Goal: Task Accomplishment & Management: Complete application form

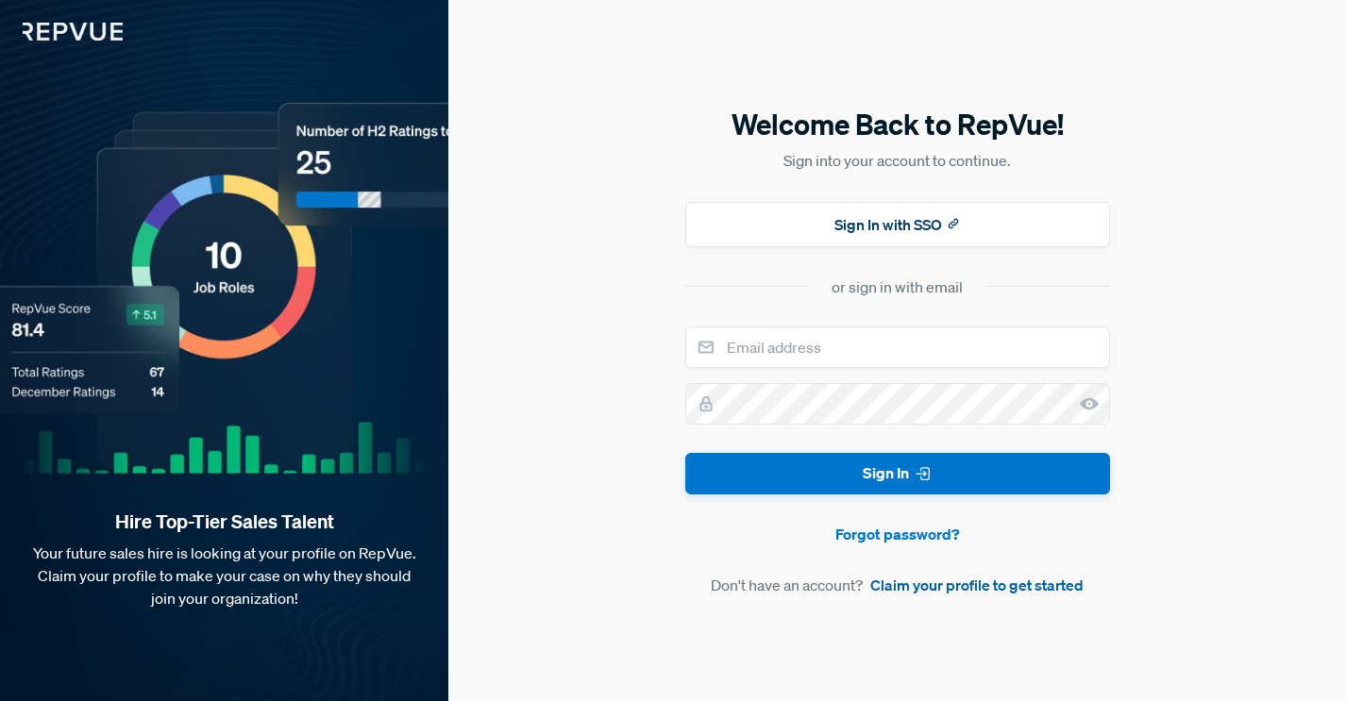
click at [932, 585] on link "Claim your profile to get started" at bounding box center [976, 585] width 213 height 23
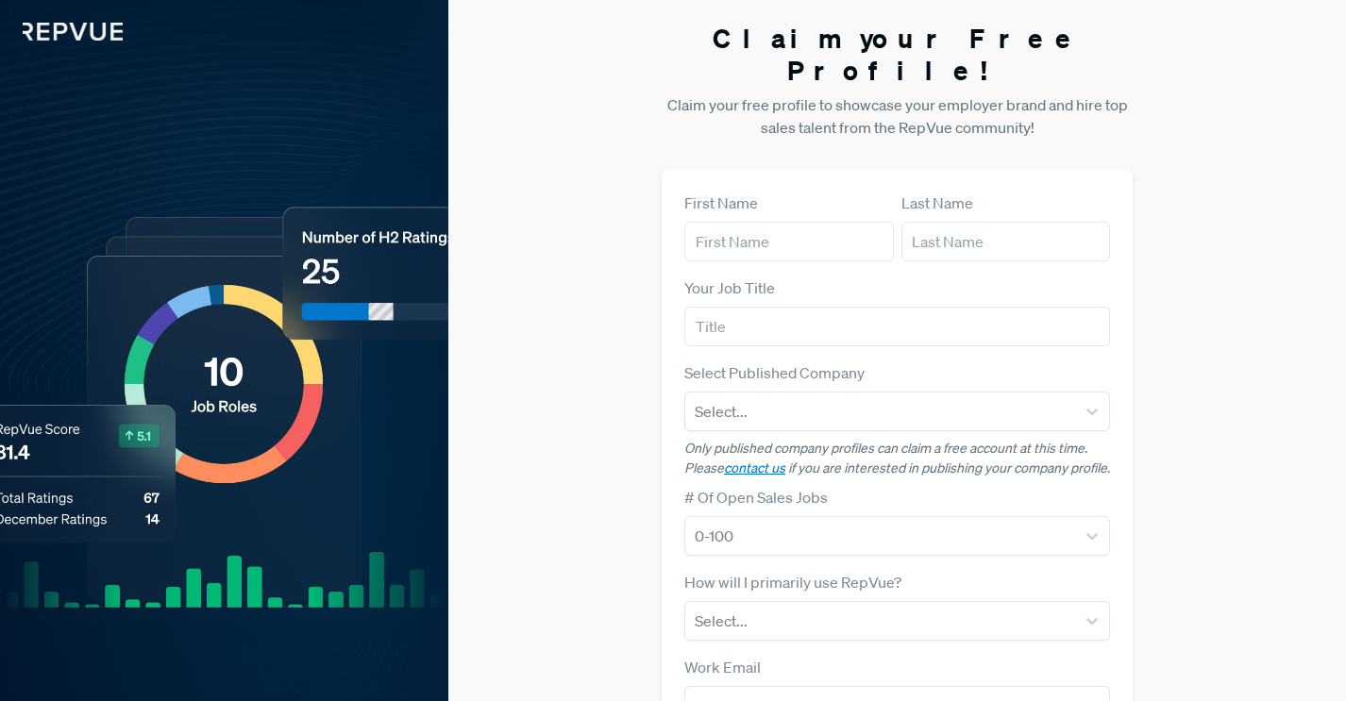
scroll to position [12, 0]
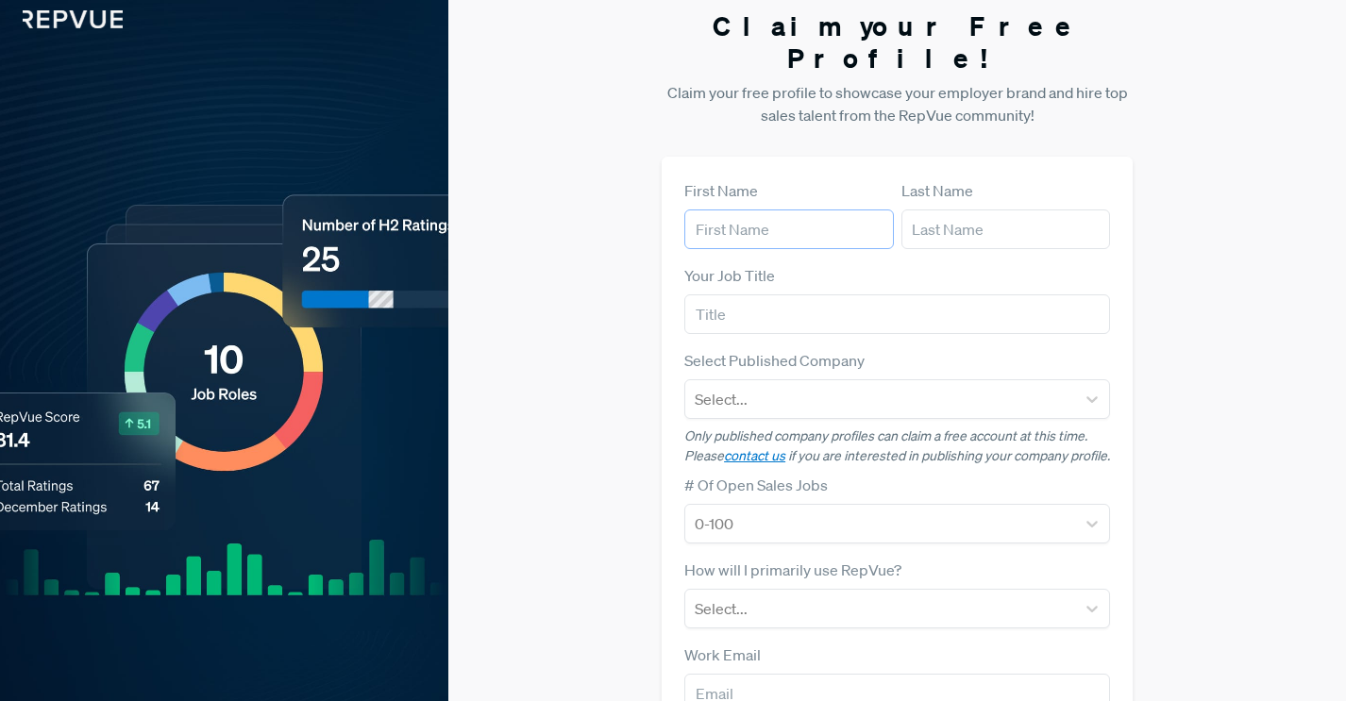
click at [823, 210] on input "text" at bounding box center [789, 230] width 210 height 40
type input "Tess"
type input "[PERSON_NAME]"
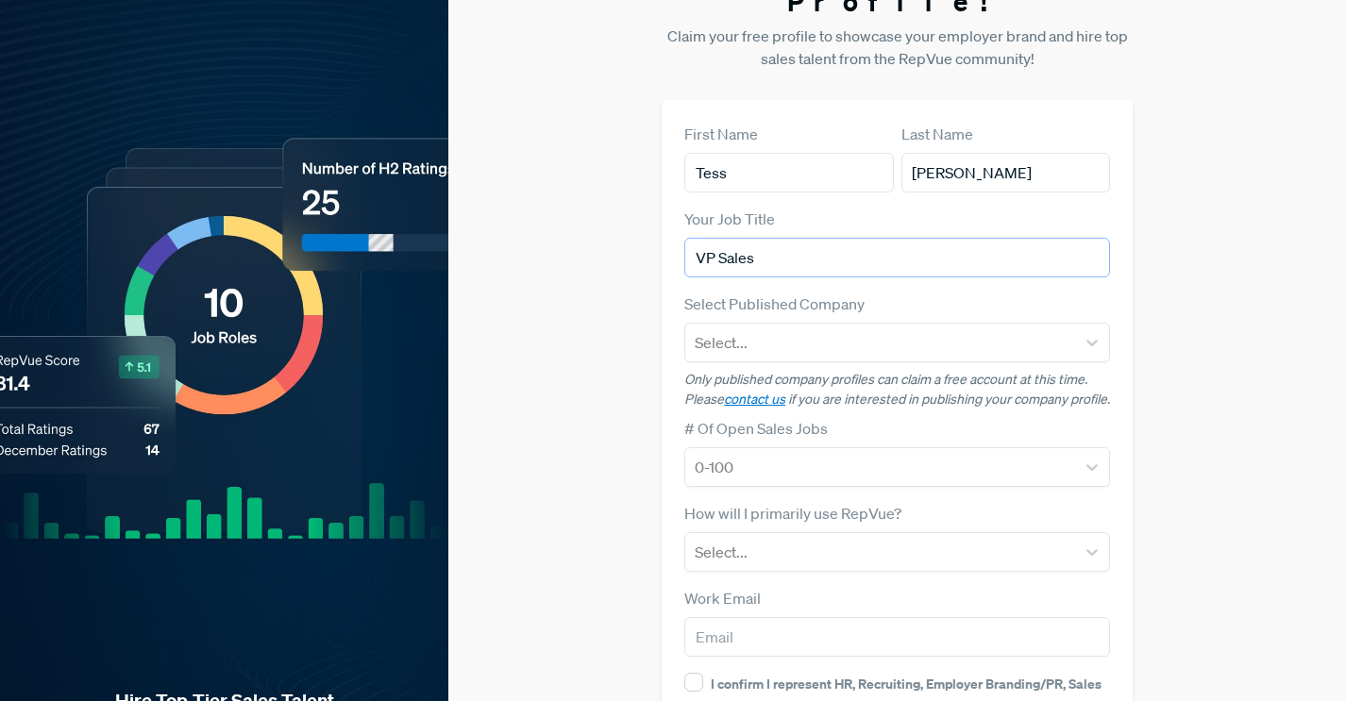
scroll to position [181, 0]
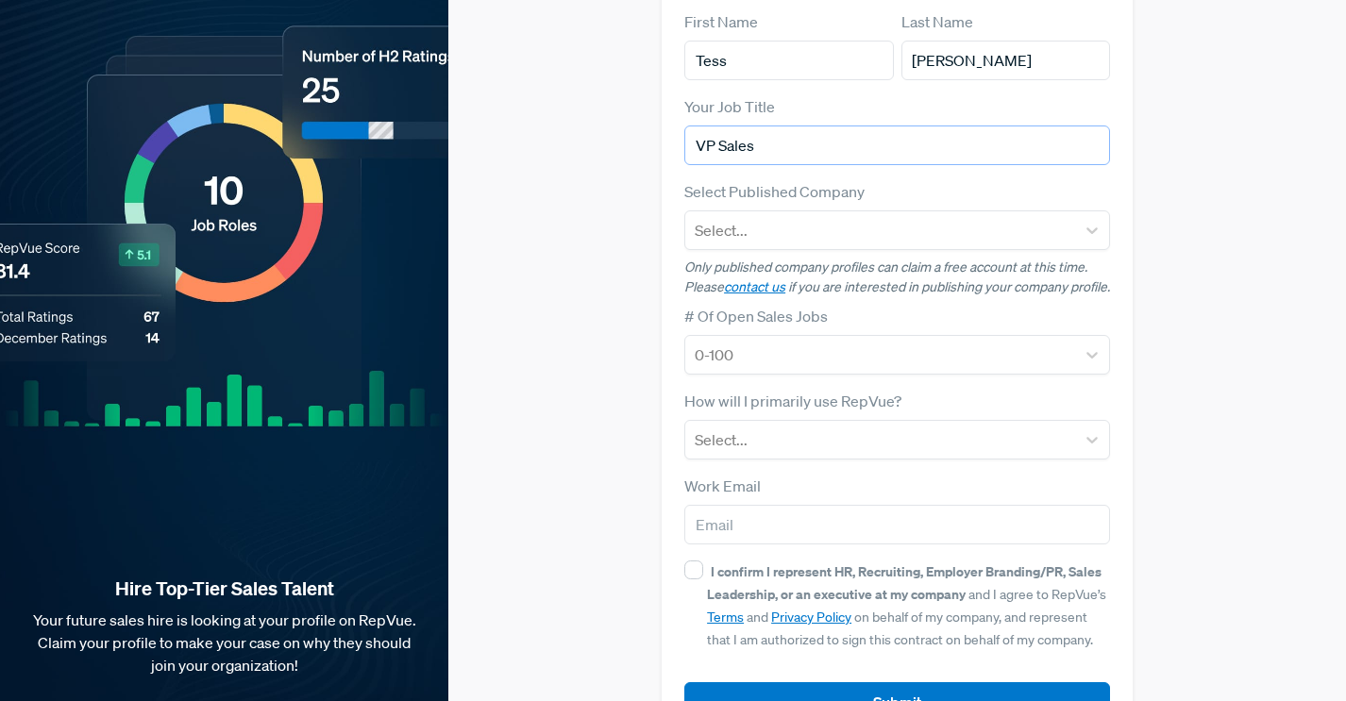
type input "VP Sales"
click at [573, 357] on div "Claim your Free Profile! Claim your free profile to showcase your employer bran…" at bounding box center [897, 294] width 898 height 950
click at [871, 213] on div "Select..." at bounding box center [880, 230] width 390 height 34
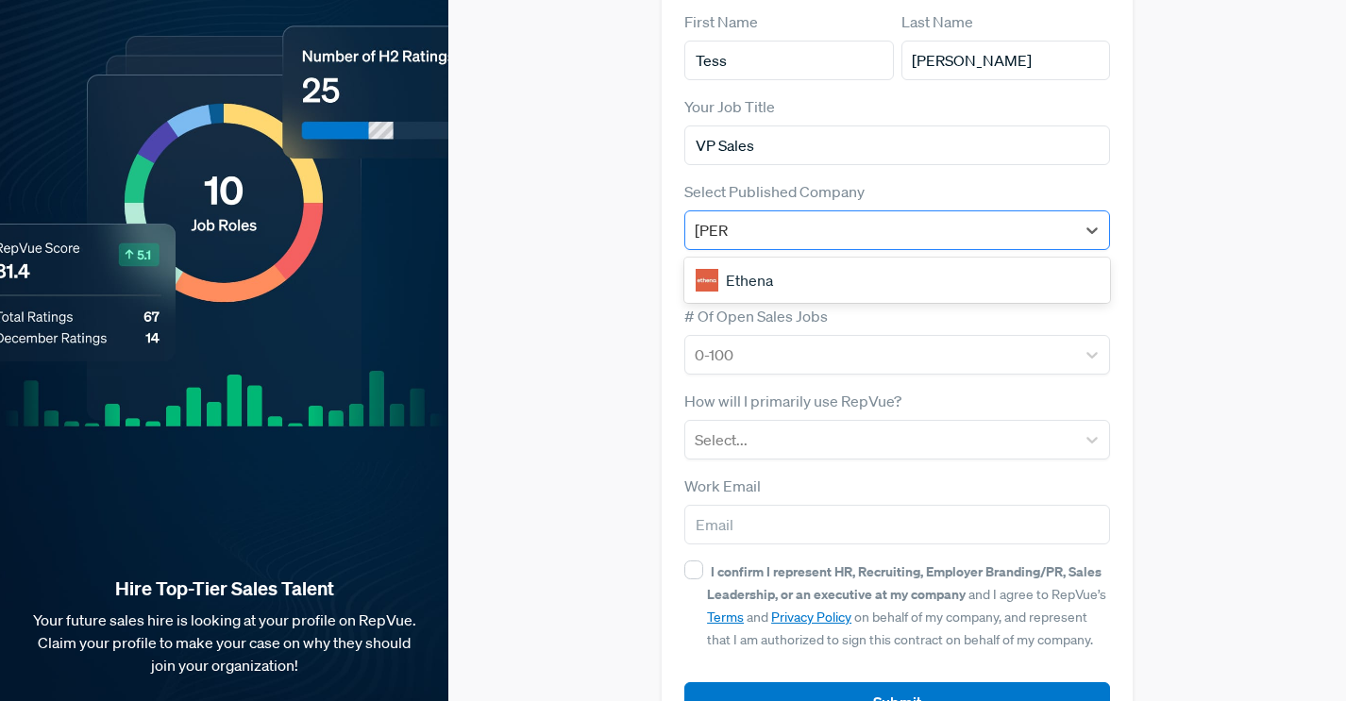
type input "ethena"
click at [820, 262] on div "Ethena" at bounding box center [897, 281] width 426 height 38
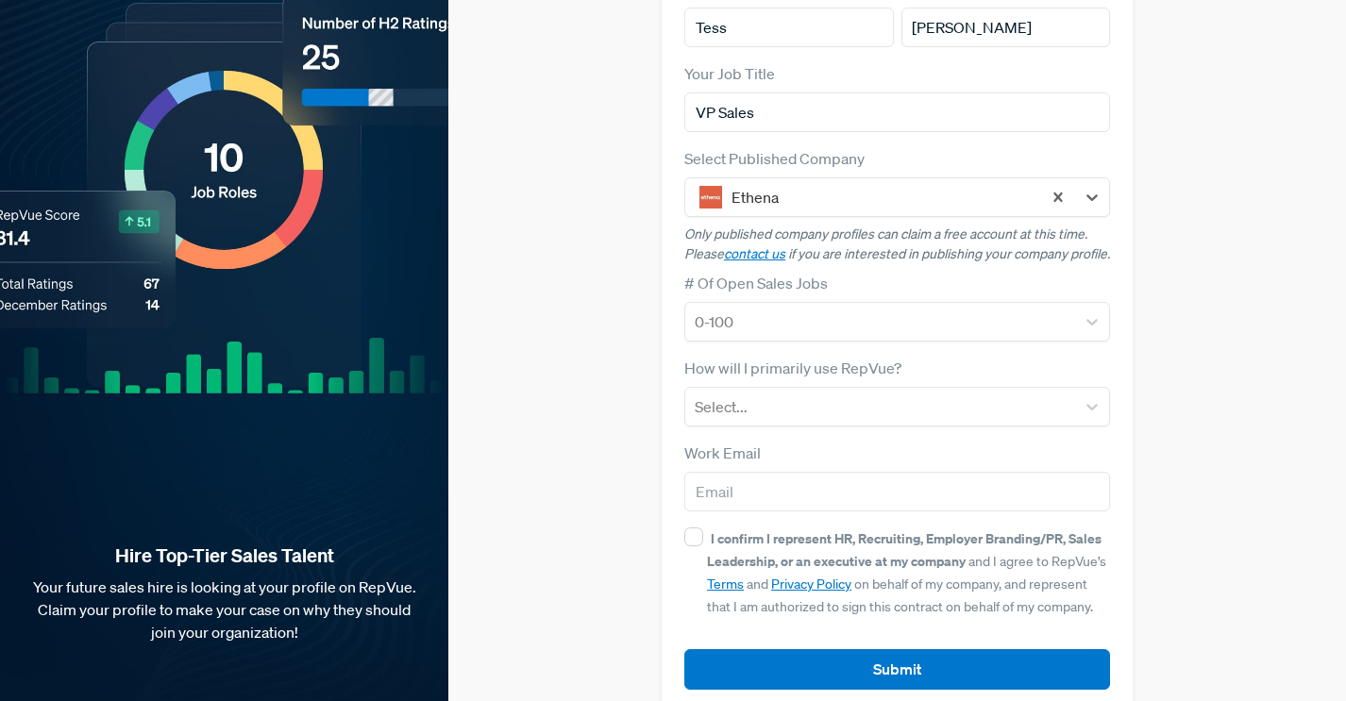
scroll to position [236, 0]
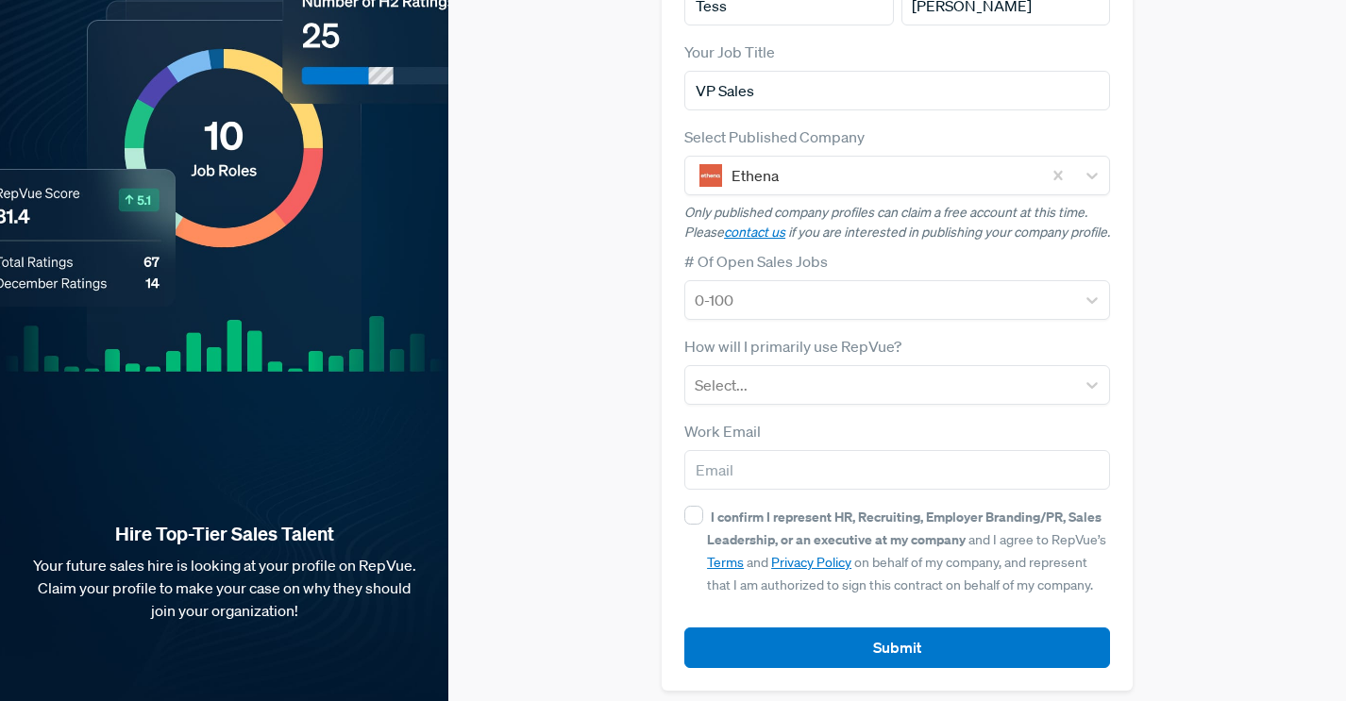
click at [578, 295] on div "Claim your Free Profile! Claim your free profile to showcase your employer bran…" at bounding box center [897, 239] width 898 height 950
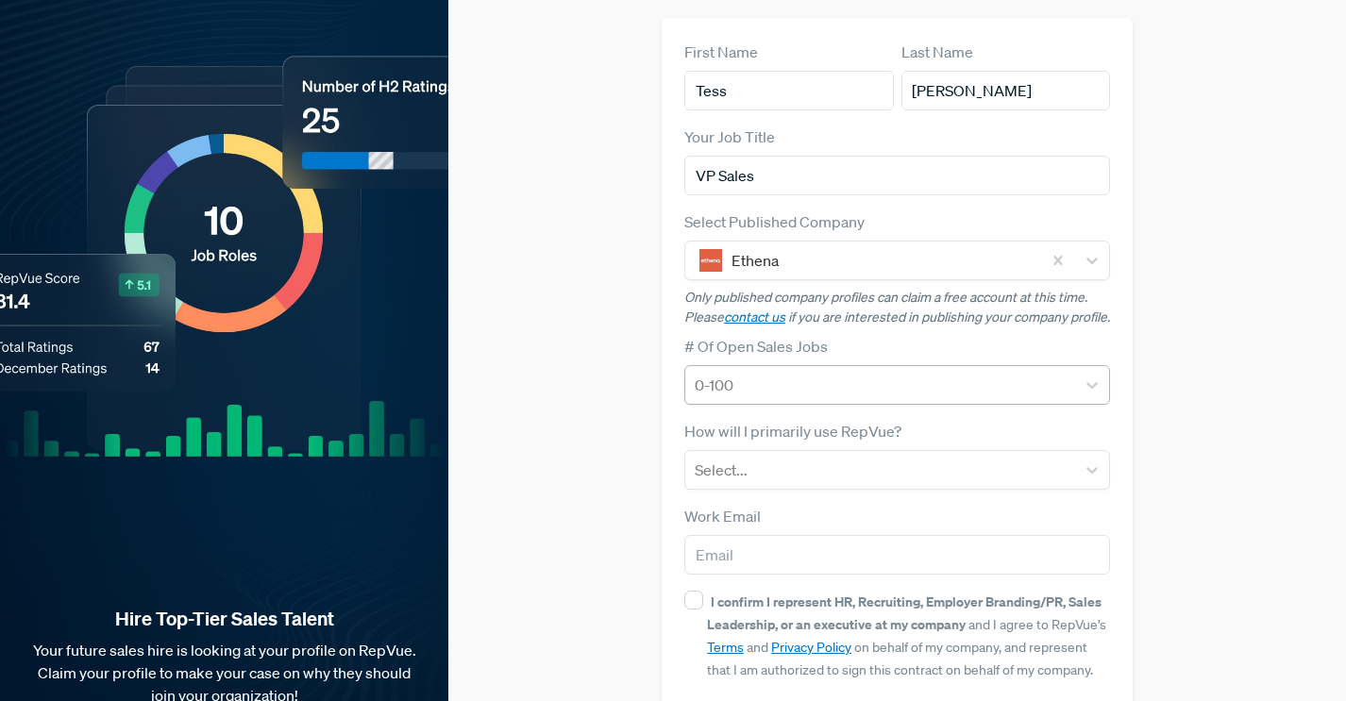
scroll to position [157, 0]
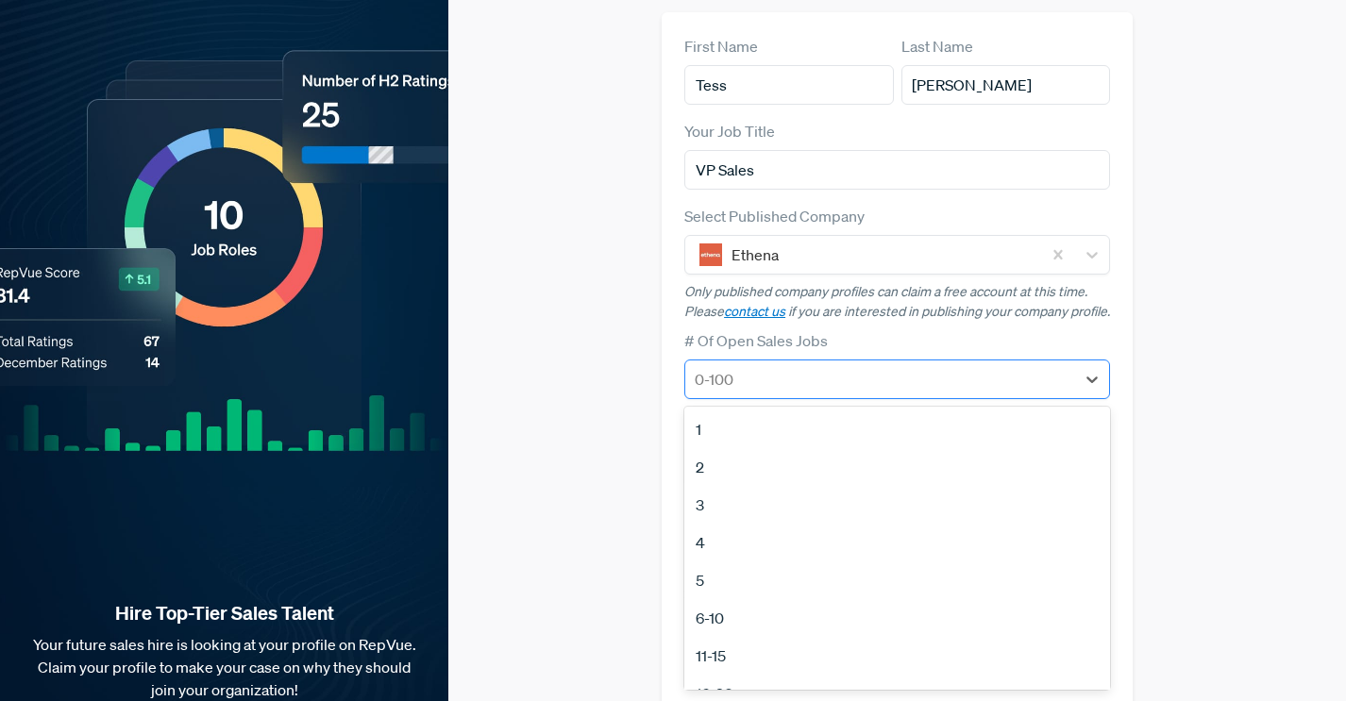
click at [800, 371] on div at bounding box center [880, 379] width 371 height 26
click at [541, 406] on div "Claim your Free Profile! Claim your free profile to showcase your employer bran…" at bounding box center [897, 318] width 898 height 950
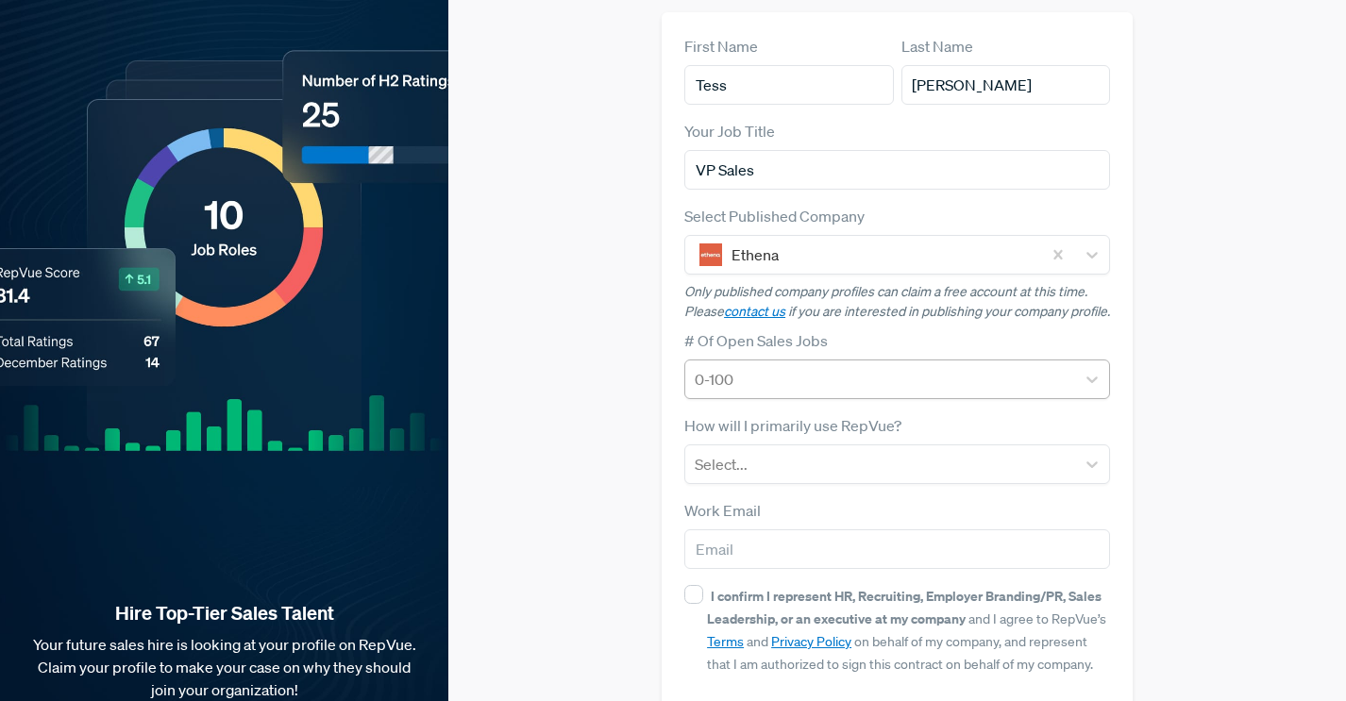
click at [758, 376] on div at bounding box center [880, 379] width 371 height 26
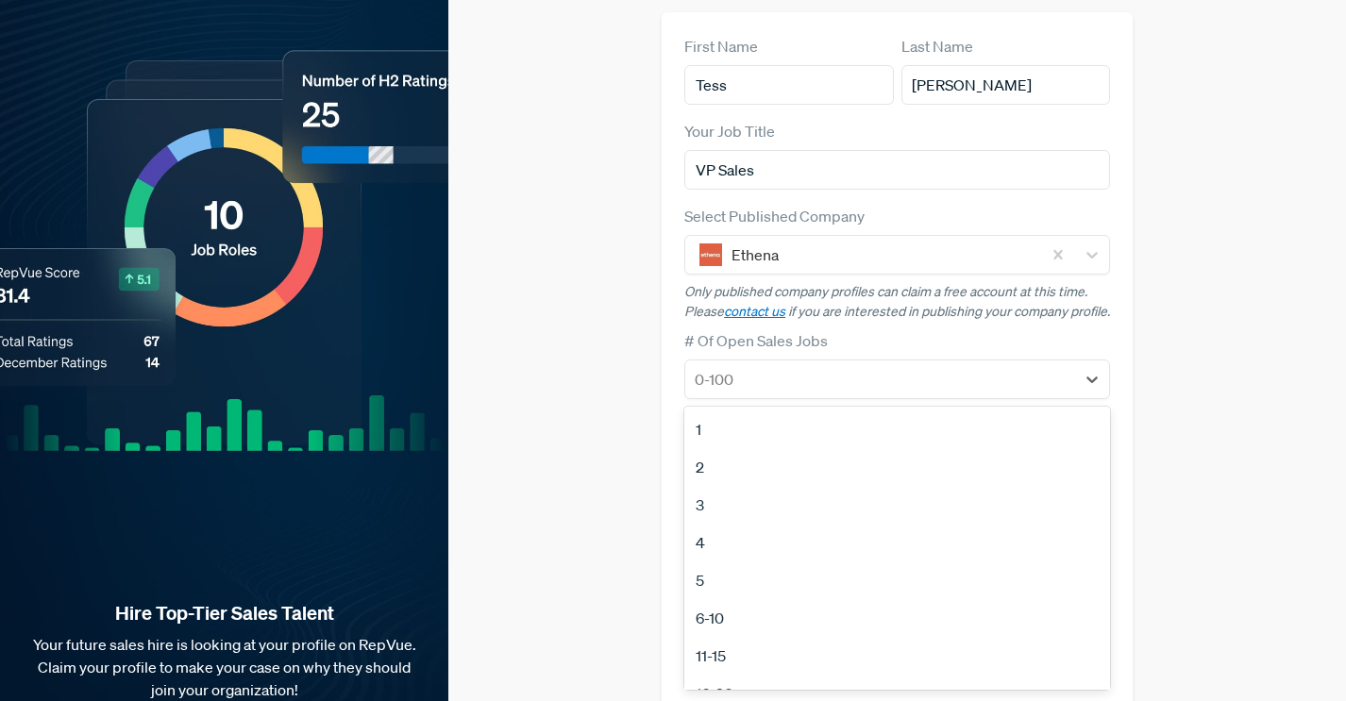
click at [599, 398] on div "Claim your Free Profile! Claim your free profile to showcase your employer bran…" at bounding box center [897, 318] width 898 height 950
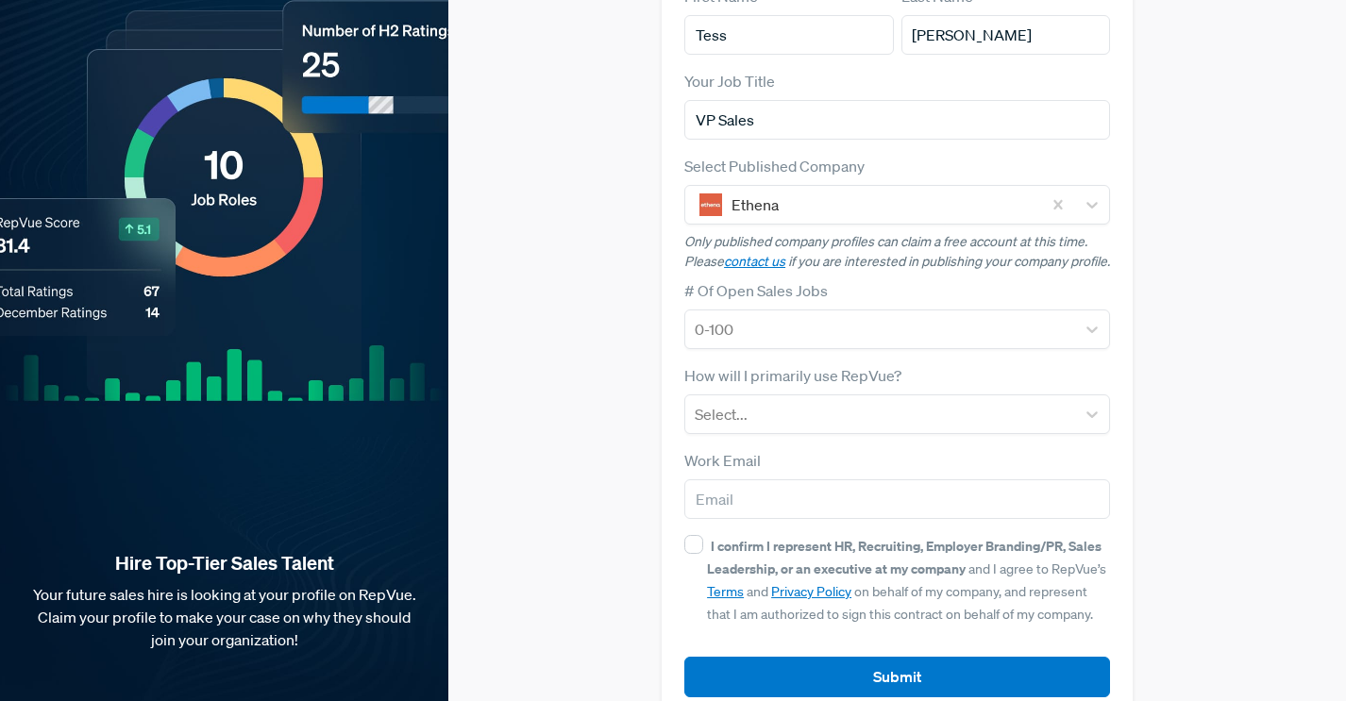
scroll to position [236, 0]
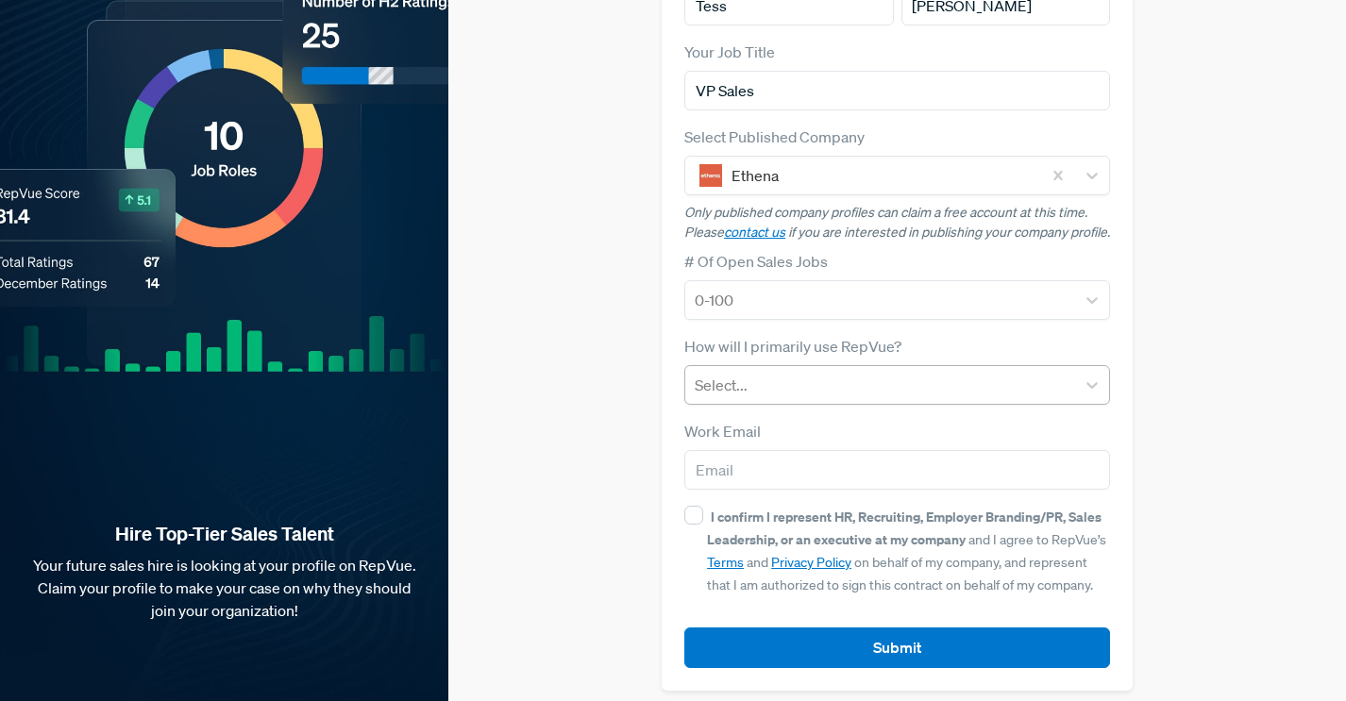
click at [853, 368] on div "Select..." at bounding box center [880, 385] width 390 height 34
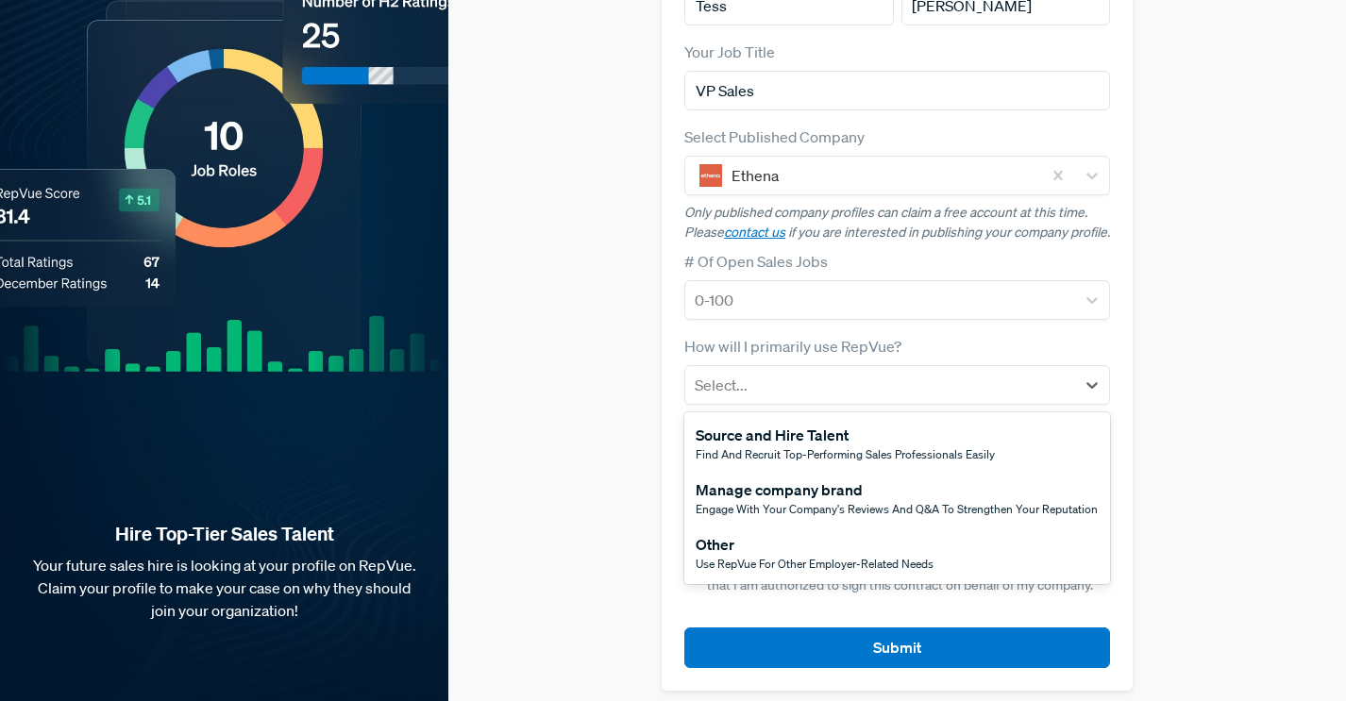
click at [571, 492] on div "Claim your Free Profile! Claim your free profile to showcase your employer bran…" at bounding box center [897, 239] width 898 height 950
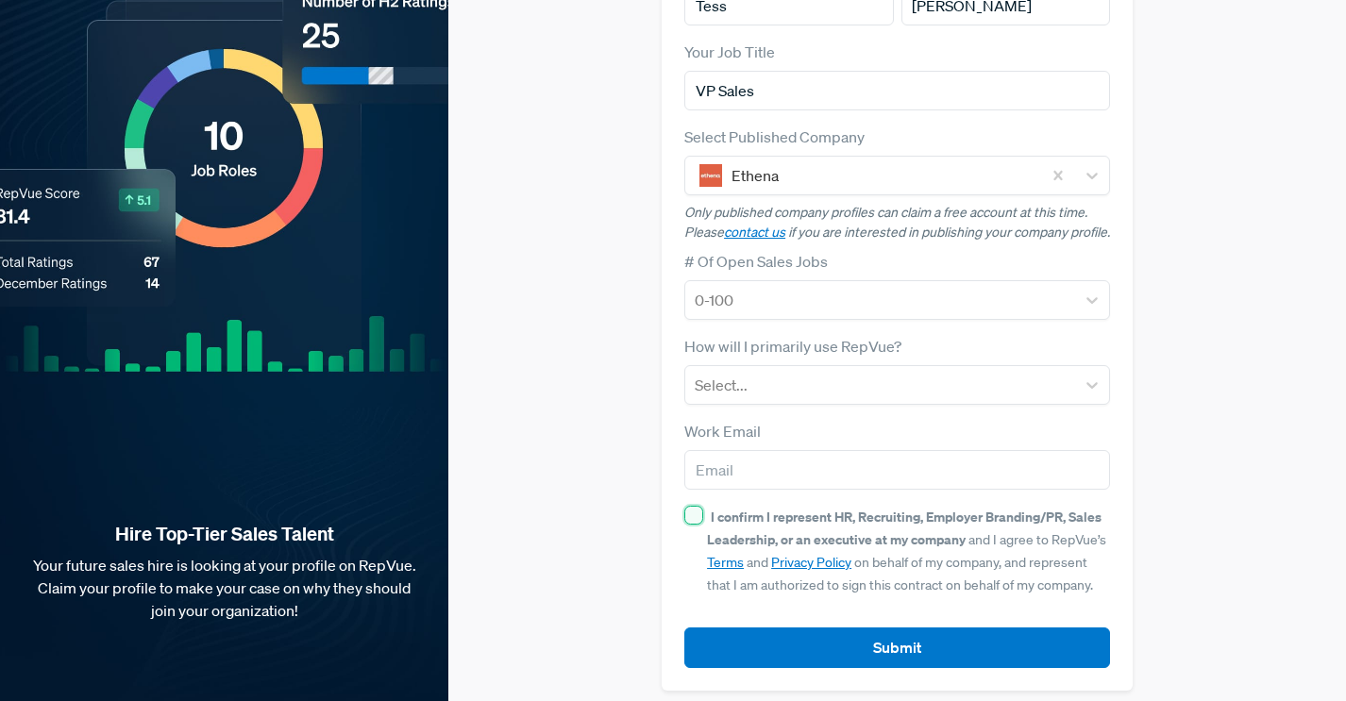
click at [692, 506] on input "I confirm I represent HR, Recruiting, Employer Branding/PR, Sales Leadership, o…" at bounding box center [693, 515] width 19 height 19
checkbox input "true"
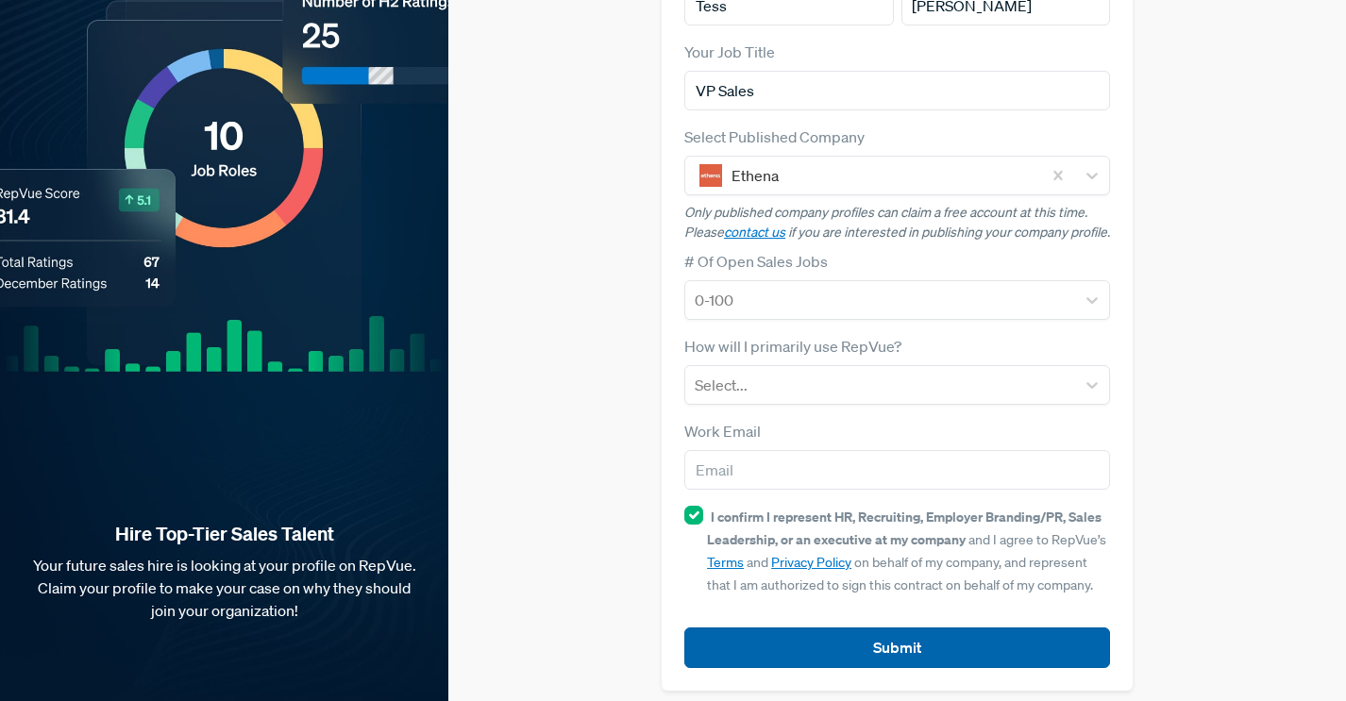
click at [900, 631] on button "Submit" at bounding box center [897, 648] width 426 height 41
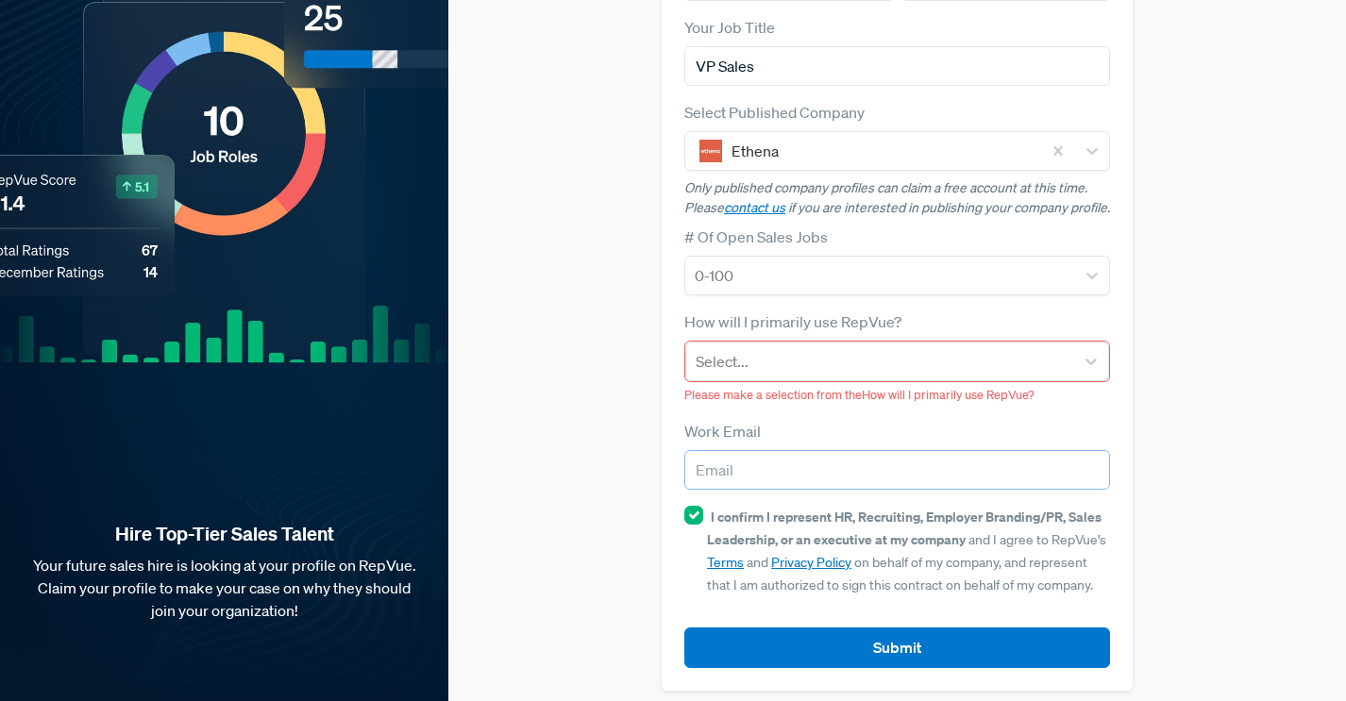
click at [809, 462] on input "email" at bounding box center [897, 470] width 426 height 40
type input "[PERSON_NAME][EMAIL_ADDRESS][DOMAIN_NAME]"
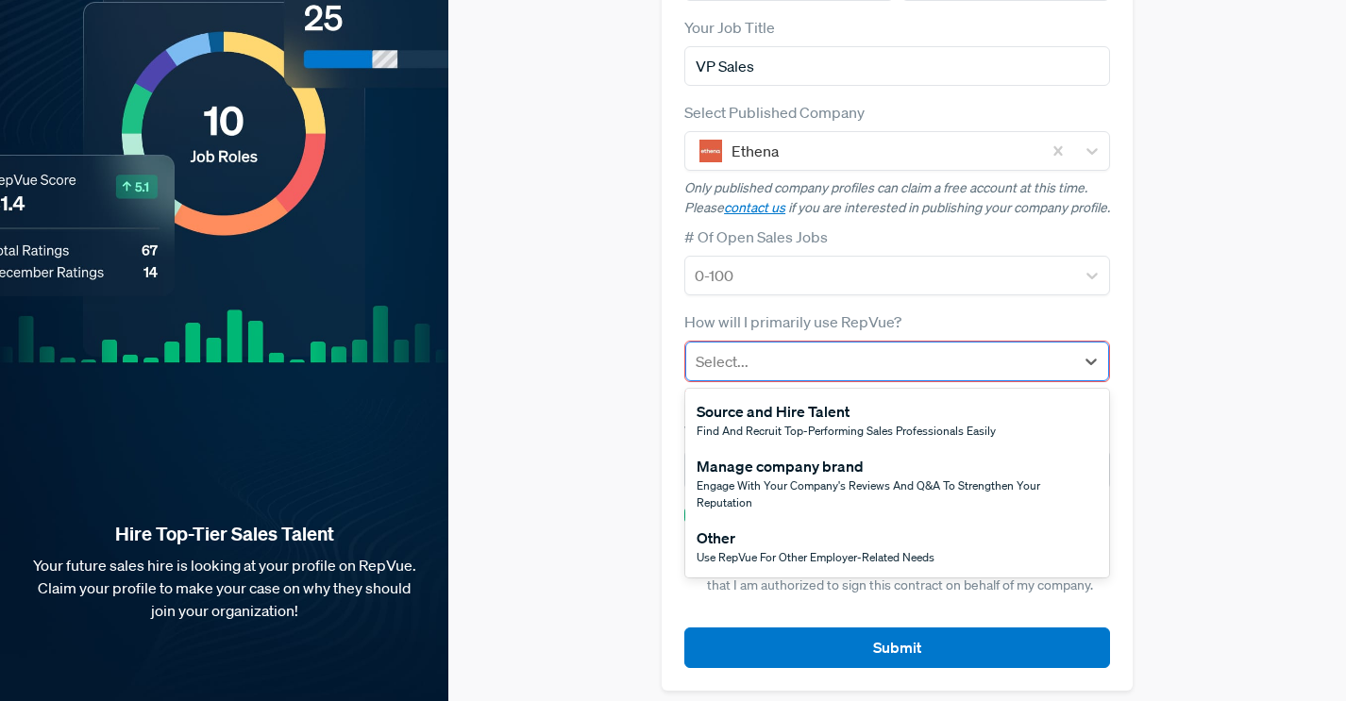
click at [824, 345] on div "Select..." at bounding box center [880, 362] width 388 height 34
click at [863, 423] on span "Find and recruit top-performing sales professionals easily" at bounding box center [846, 431] width 299 height 16
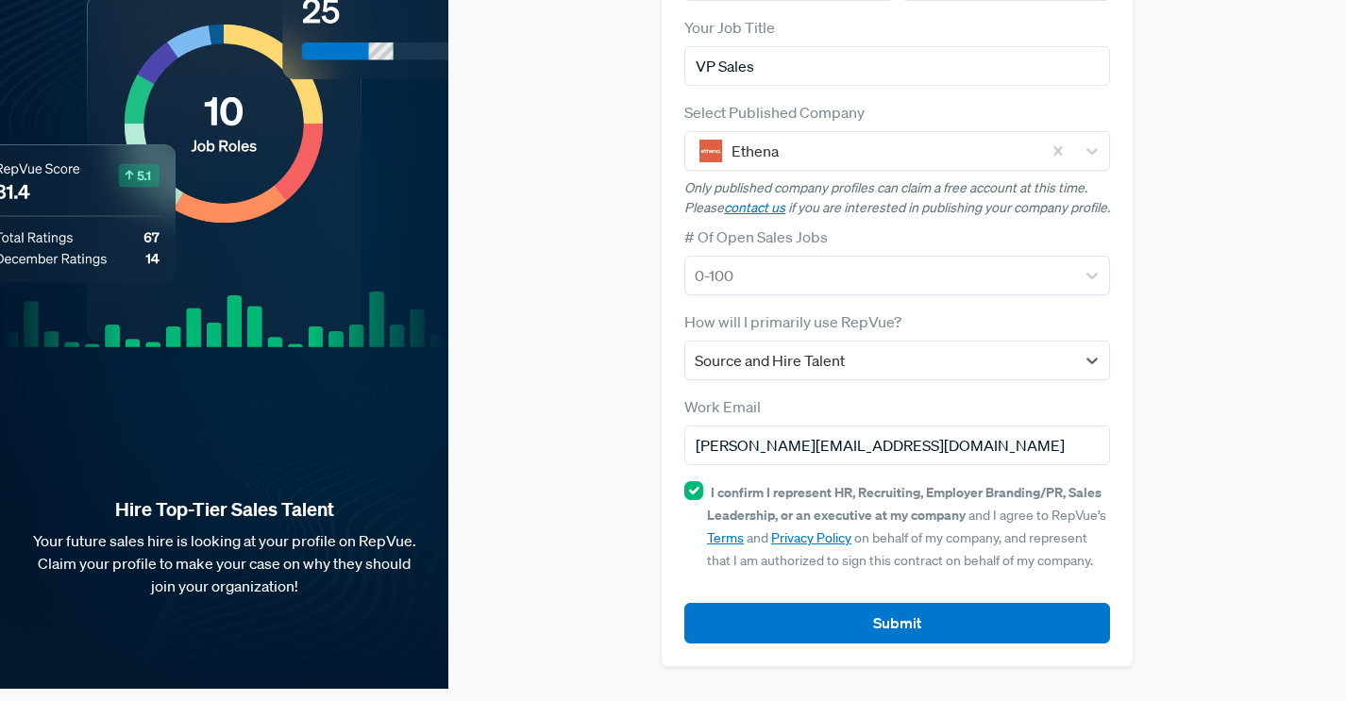
scroll to position [236, 0]
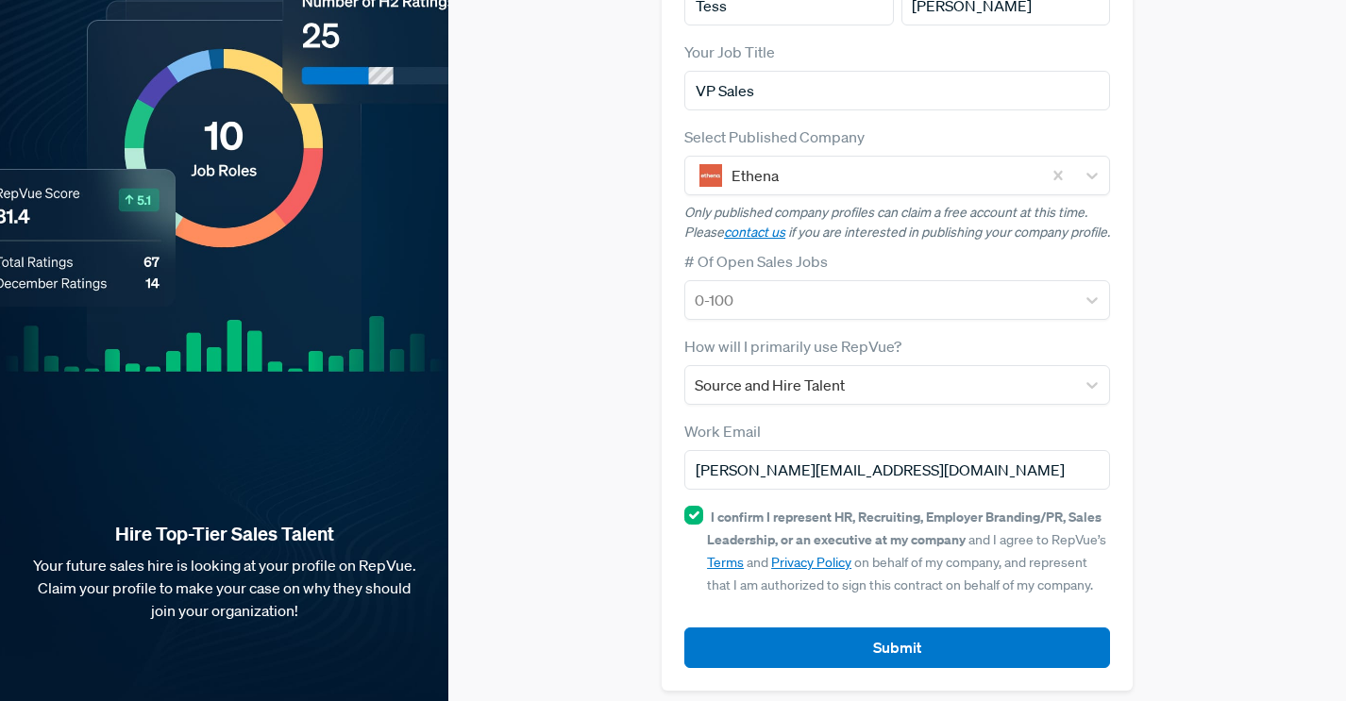
click at [523, 418] on div "Claim your Free Profile! Claim your free profile to showcase your employer bran…" at bounding box center [897, 239] width 898 height 950
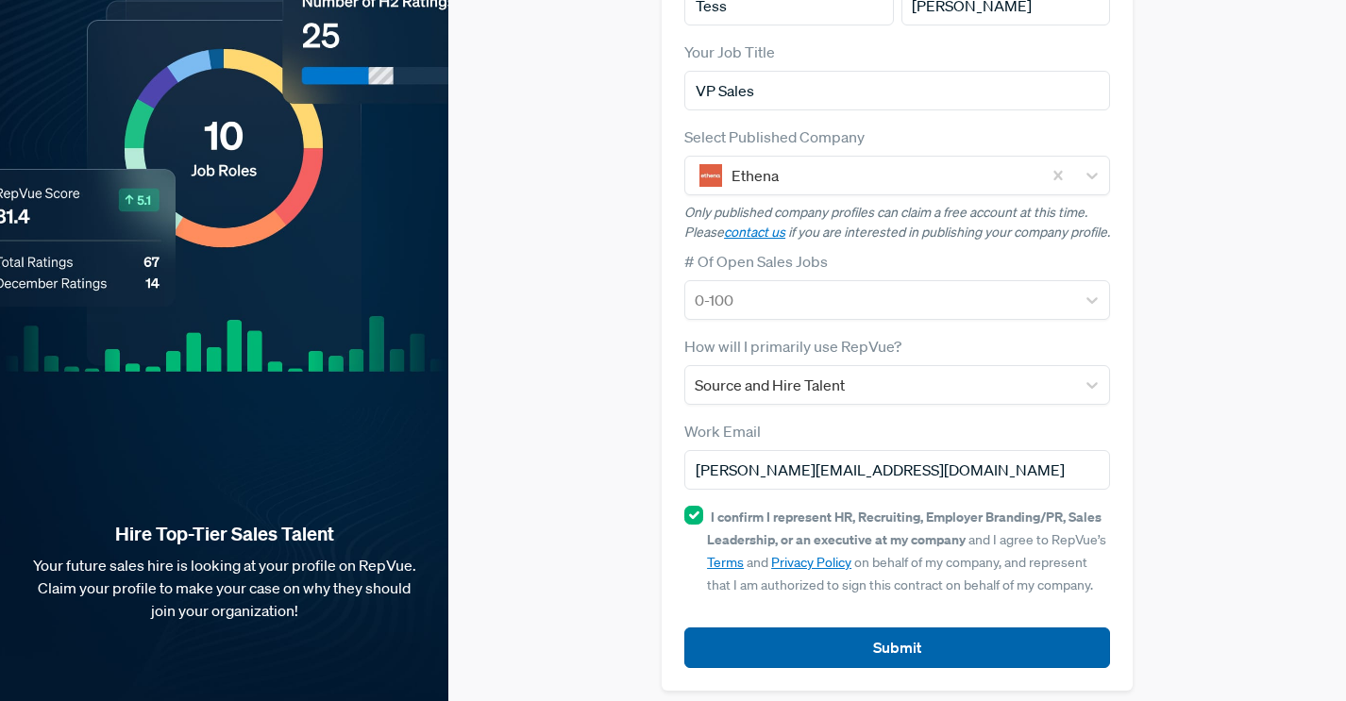
click at [860, 628] on button "Submit" at bounding box center [897, 648] width 426 height 41
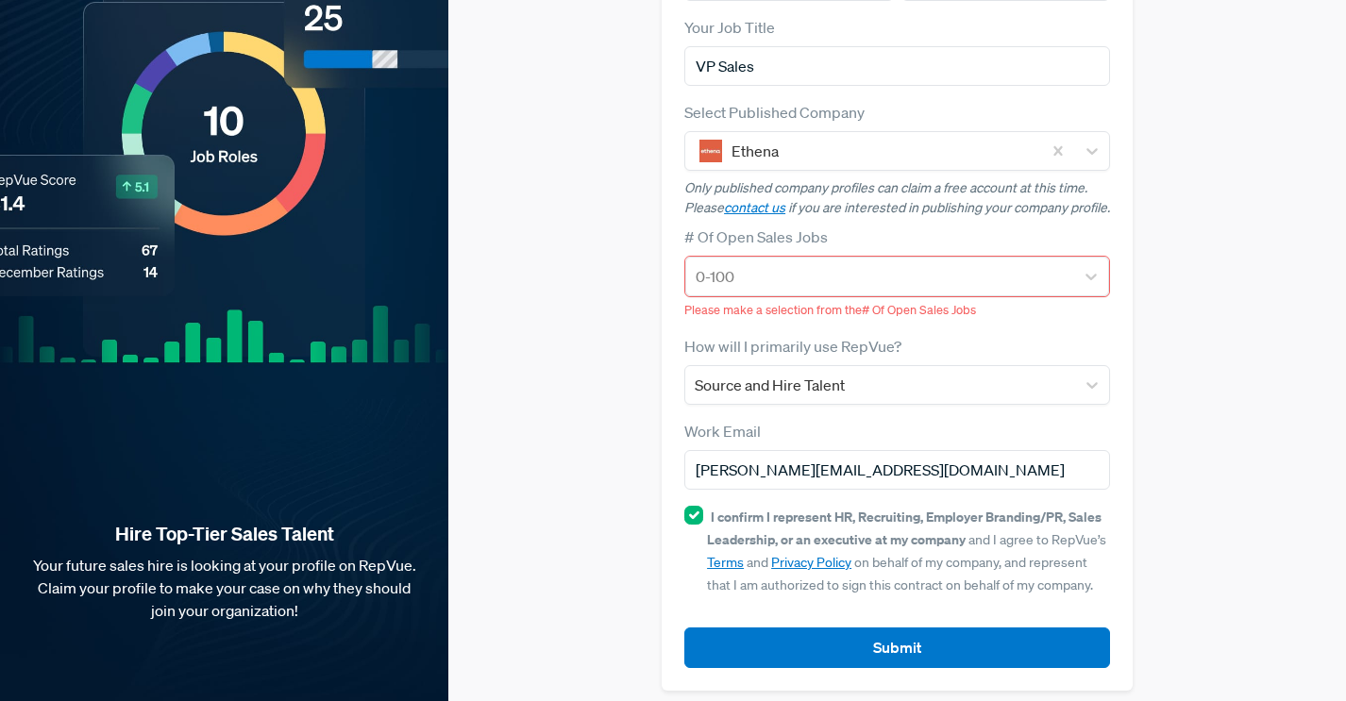
click at [893, 285] on div "0-100 Please make a selection from the # Of Open Sales Jobs" at bounding box center [897, 288] width 426 height 64
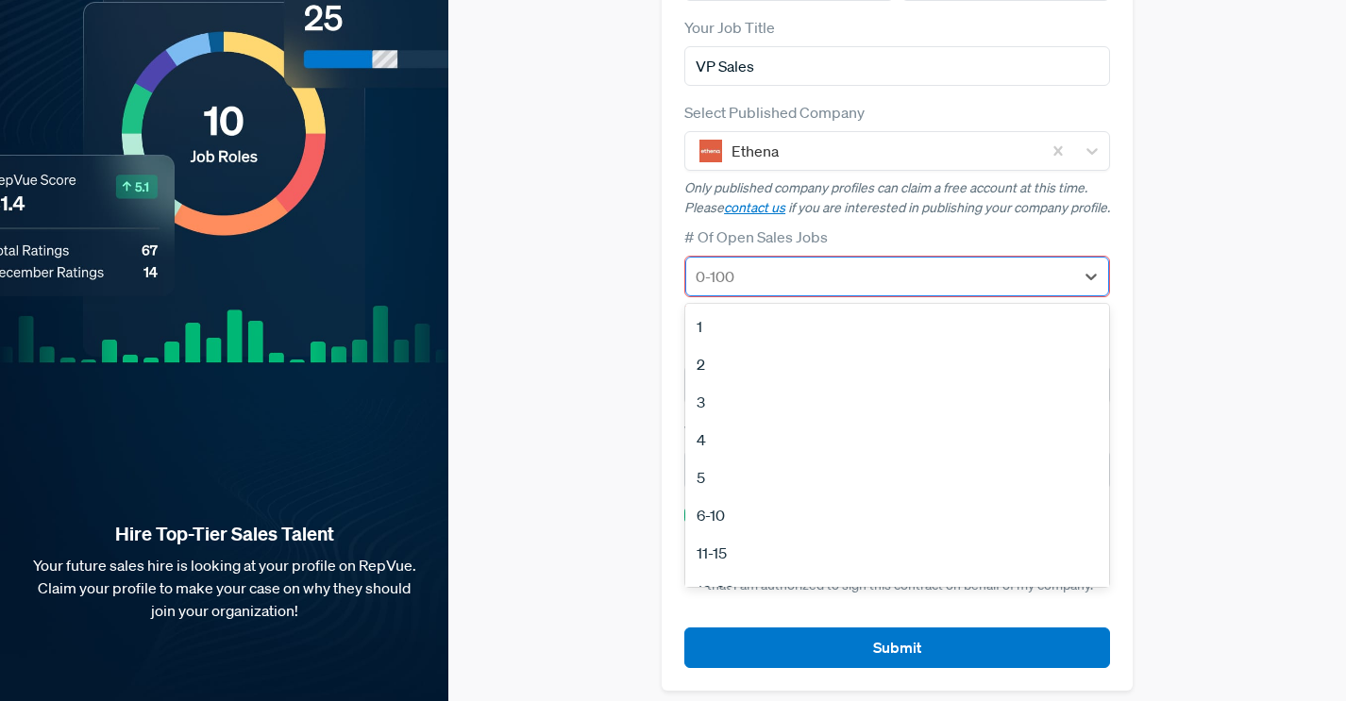
click at [900, 267] on div at bounding box center [880, 276] width 369 height 26
click at [885, 360] on div "2" at bounding box center [897, 365] width 424 height 38
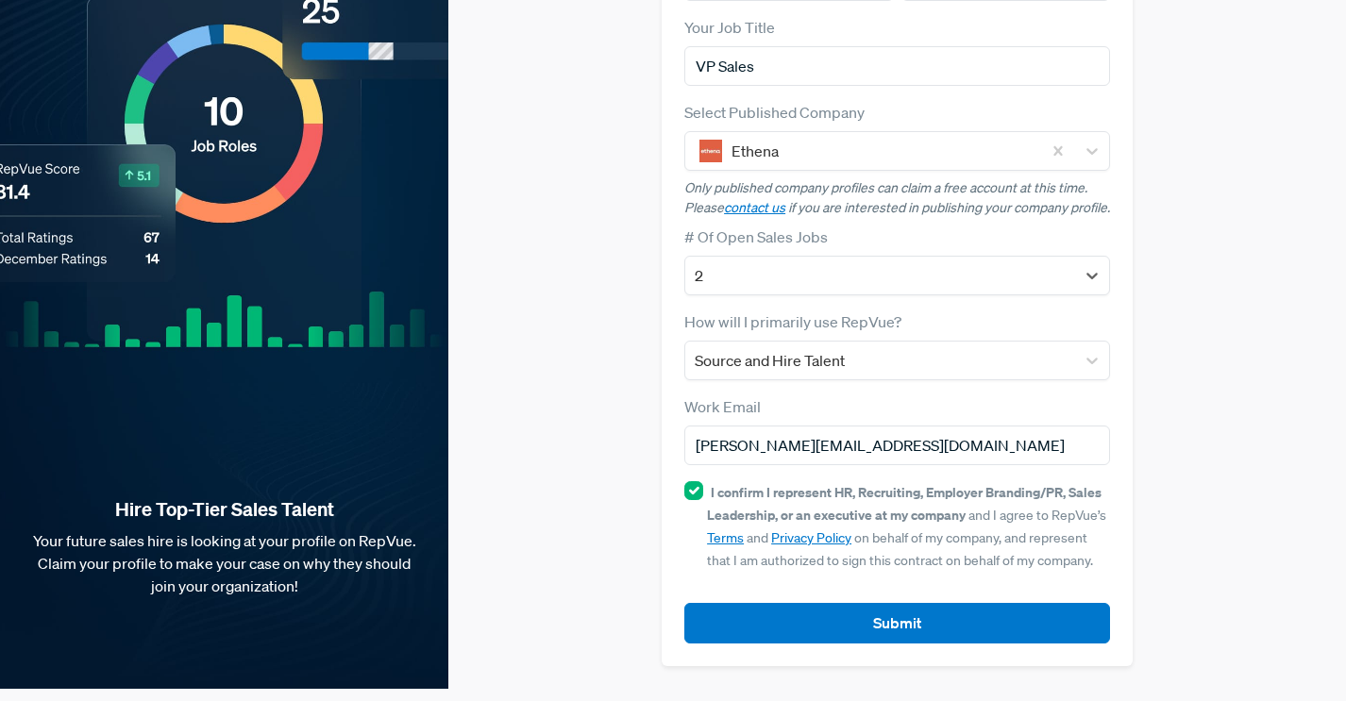
scroll to position [236, 0]
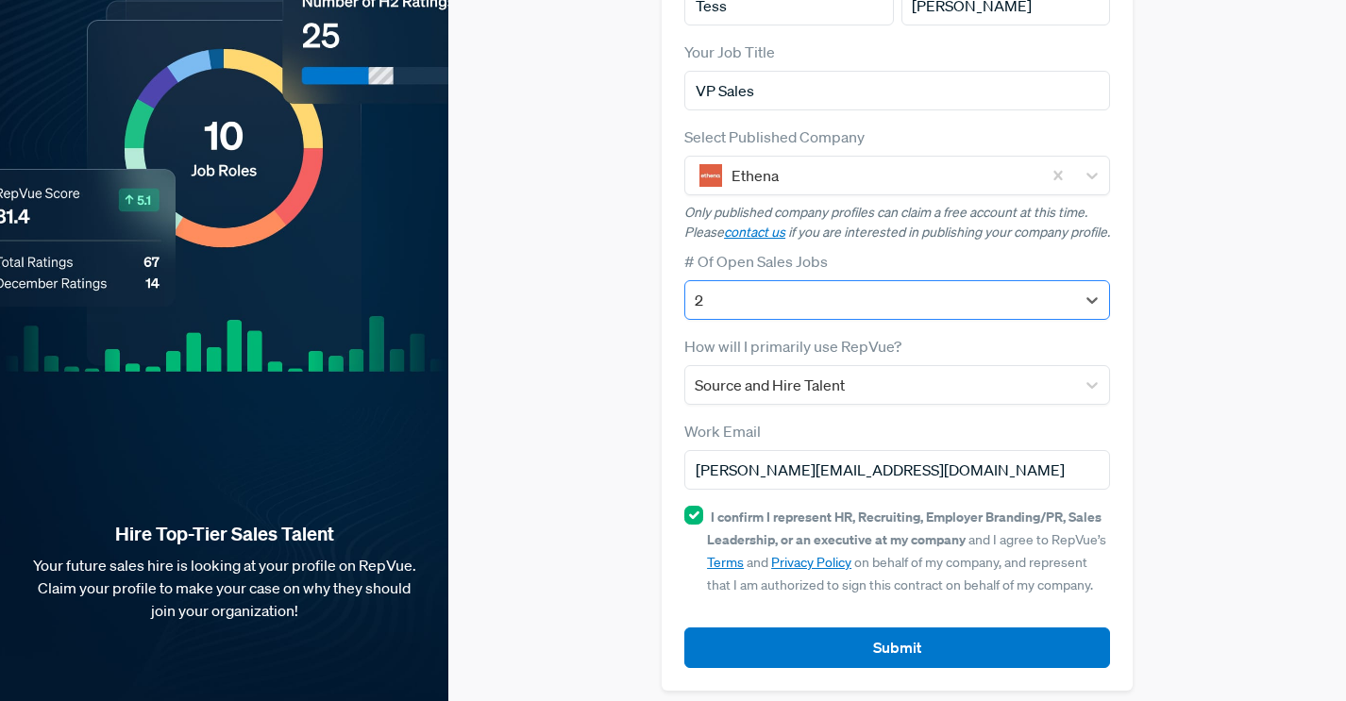
click at [914, 287] on div at bounding box center [880, 300] width 371 height 26
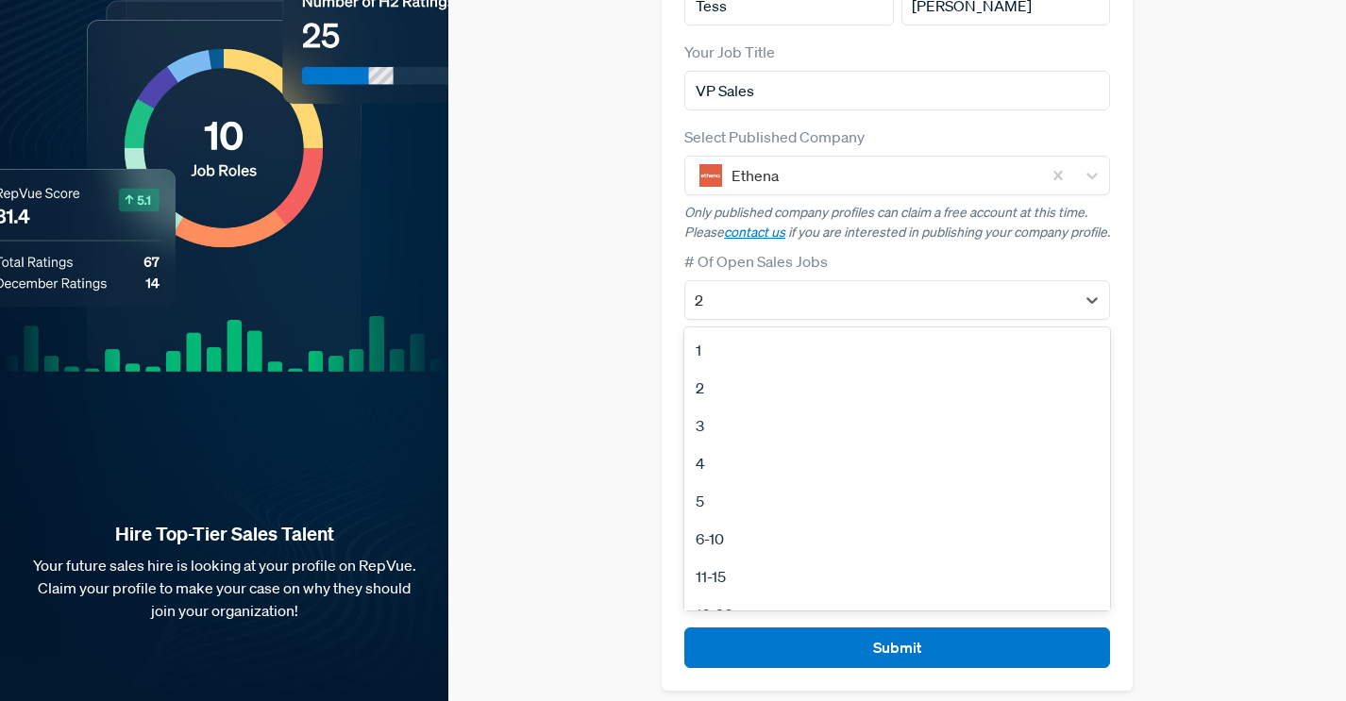
click at [880, 334] on div "1" at bounding box center [897, 350] width 426 height 38
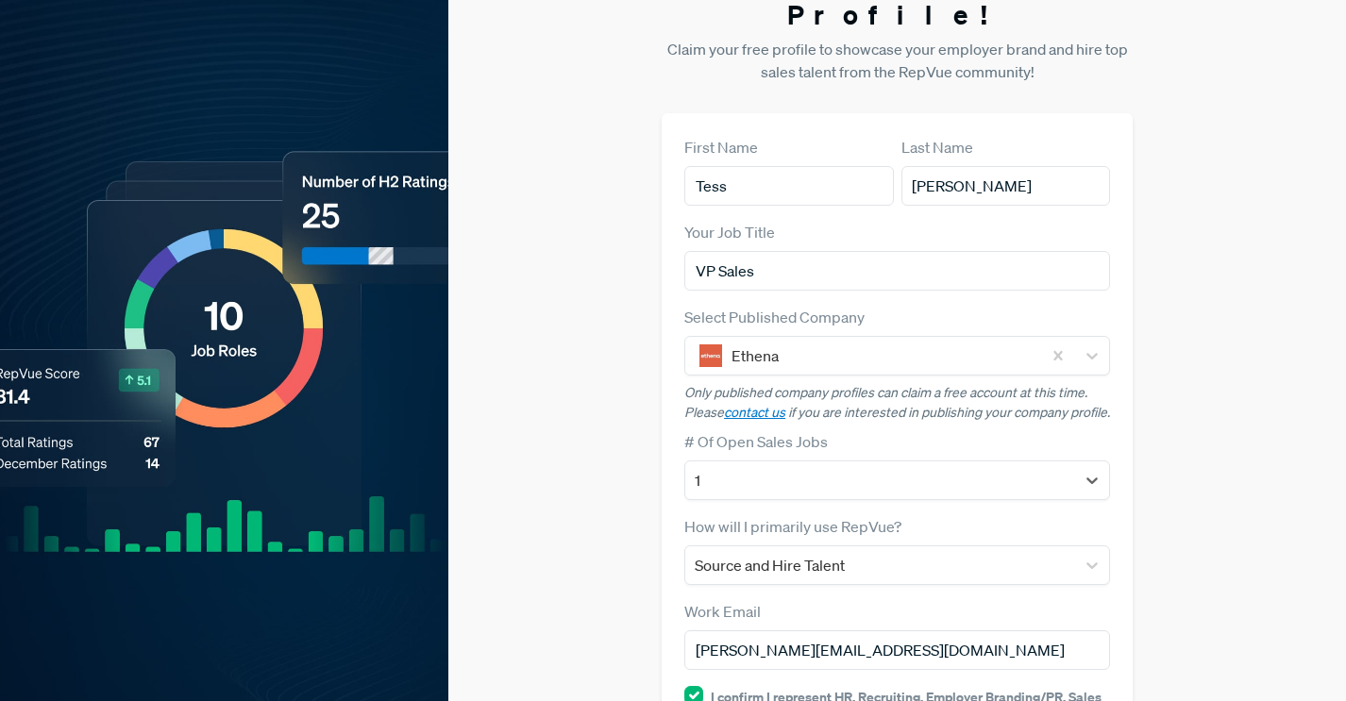
scroll to position [0, 0]
